Goal: Task Accomplishment & Management: Manage account settings

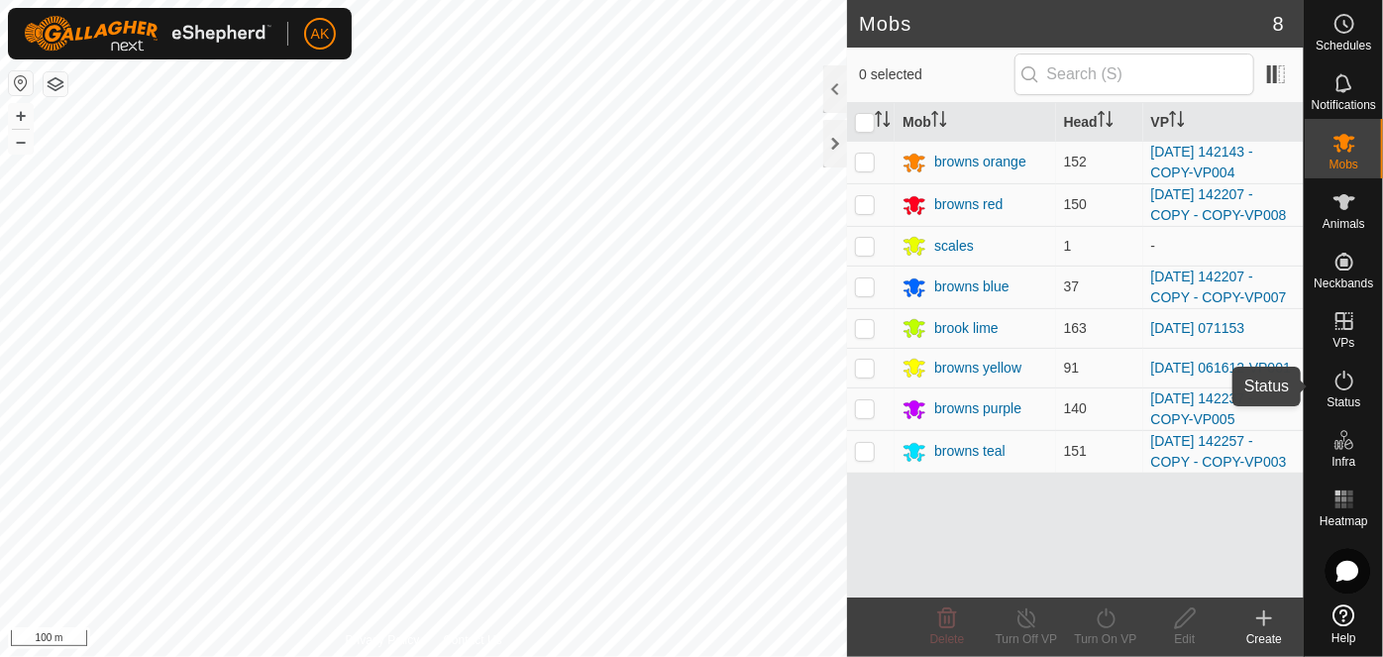
click at [1338, 378] on icon at bounding box center [1344, 380] width 24 height 24
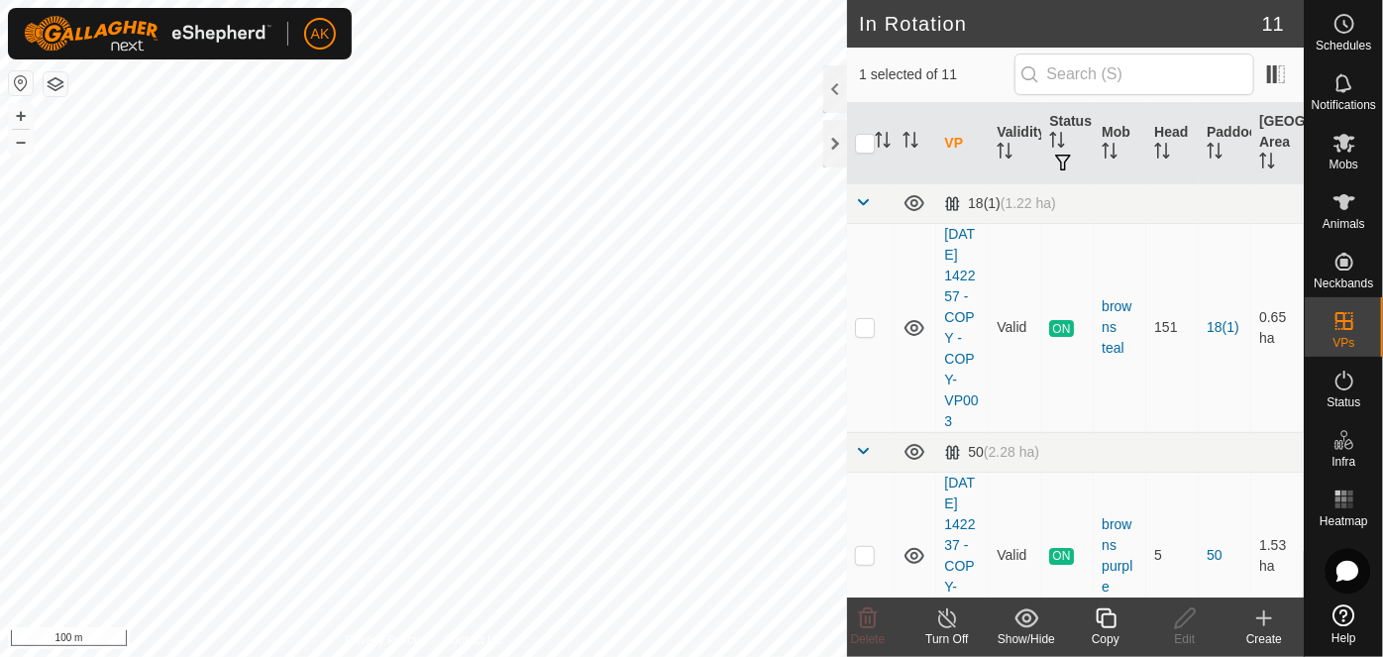
checkbox input "true"
checkbox input "false"
click at [859, 619] on icon at bounding box center [868, 618] width 24 height 24
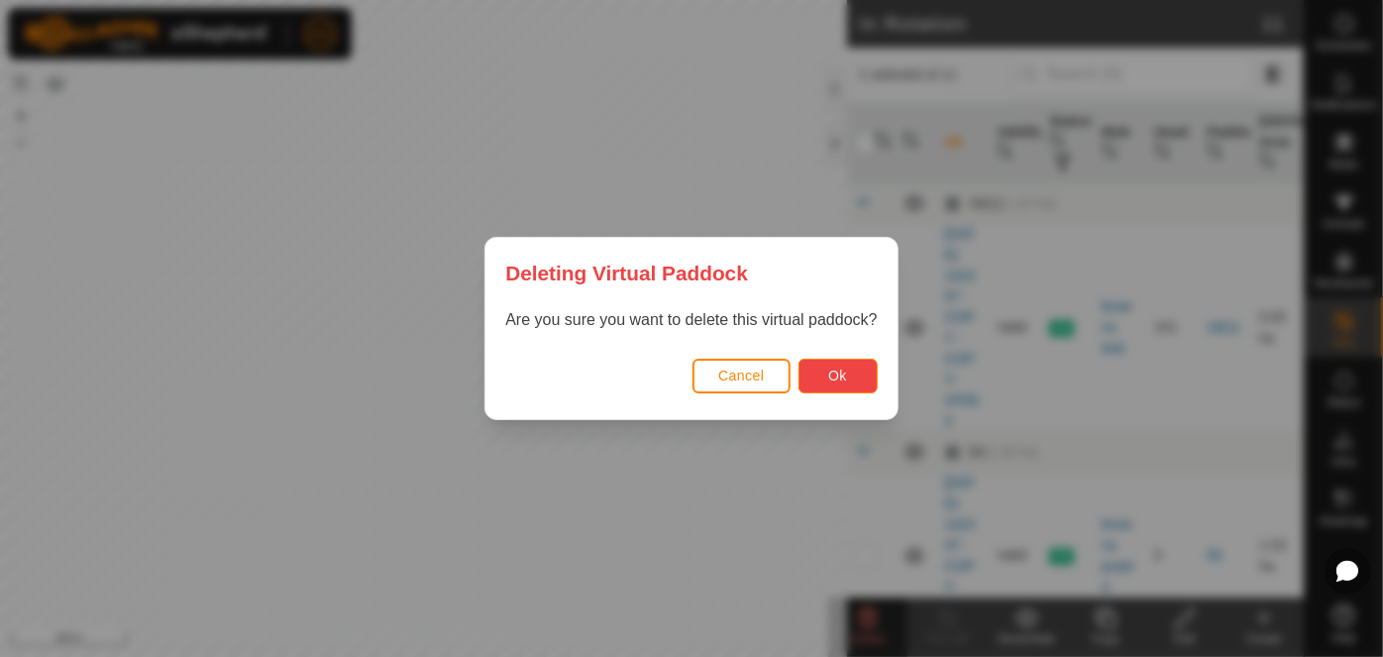
click at [829, 367] on span "Ok" at bounding box center [837, 375] width 19 height 16
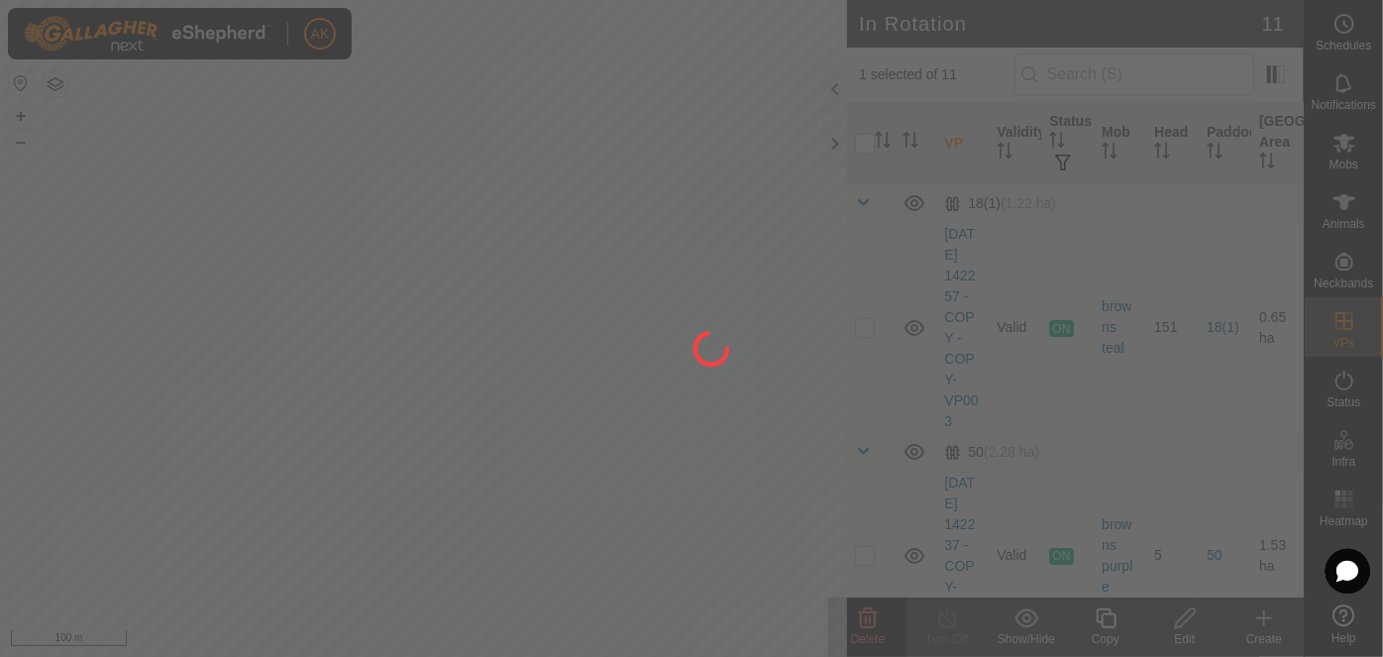
checkbox input "false"
